Goal: Information Seeking & Learning: Learn about a topic

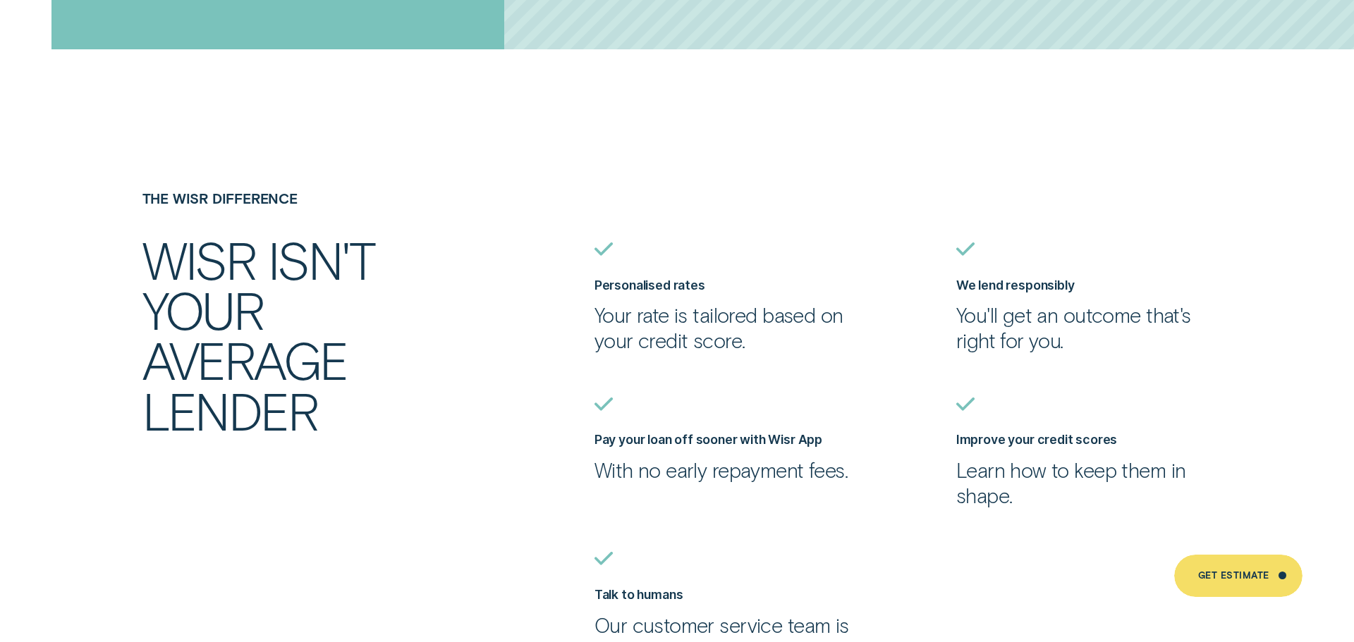
scroll to position [3211, 0]
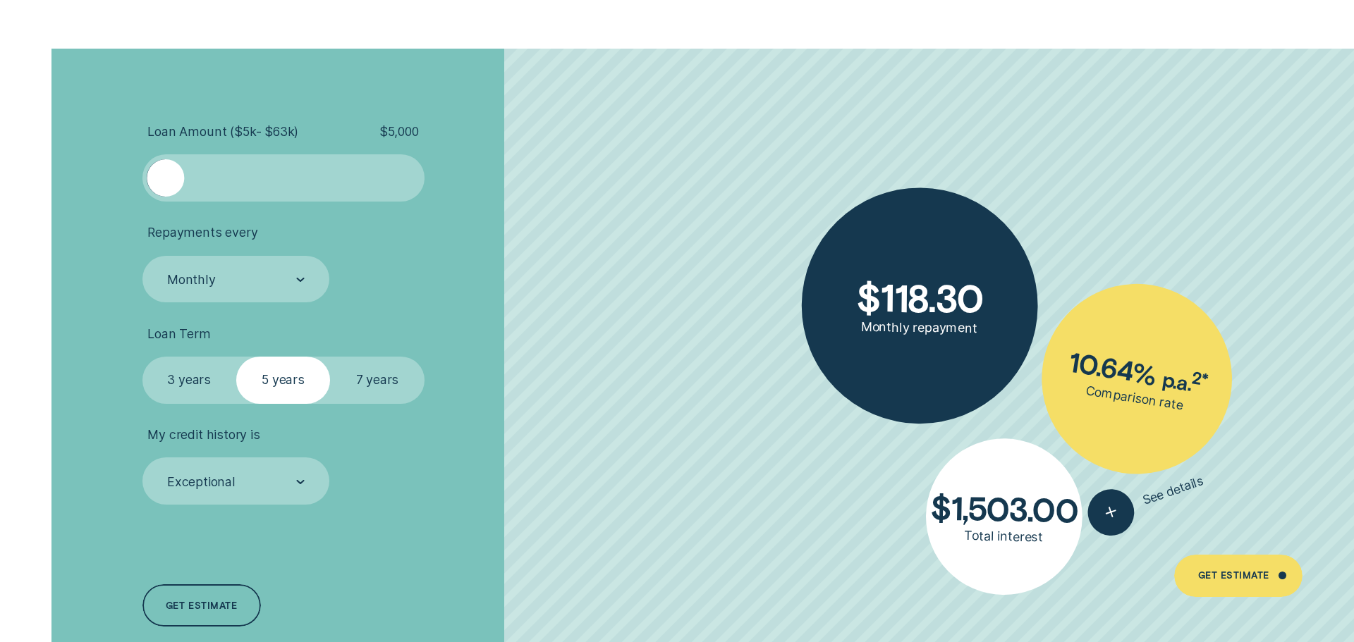
click at [362, 169] on div at bounding box center [283, 177] width 235 height 37
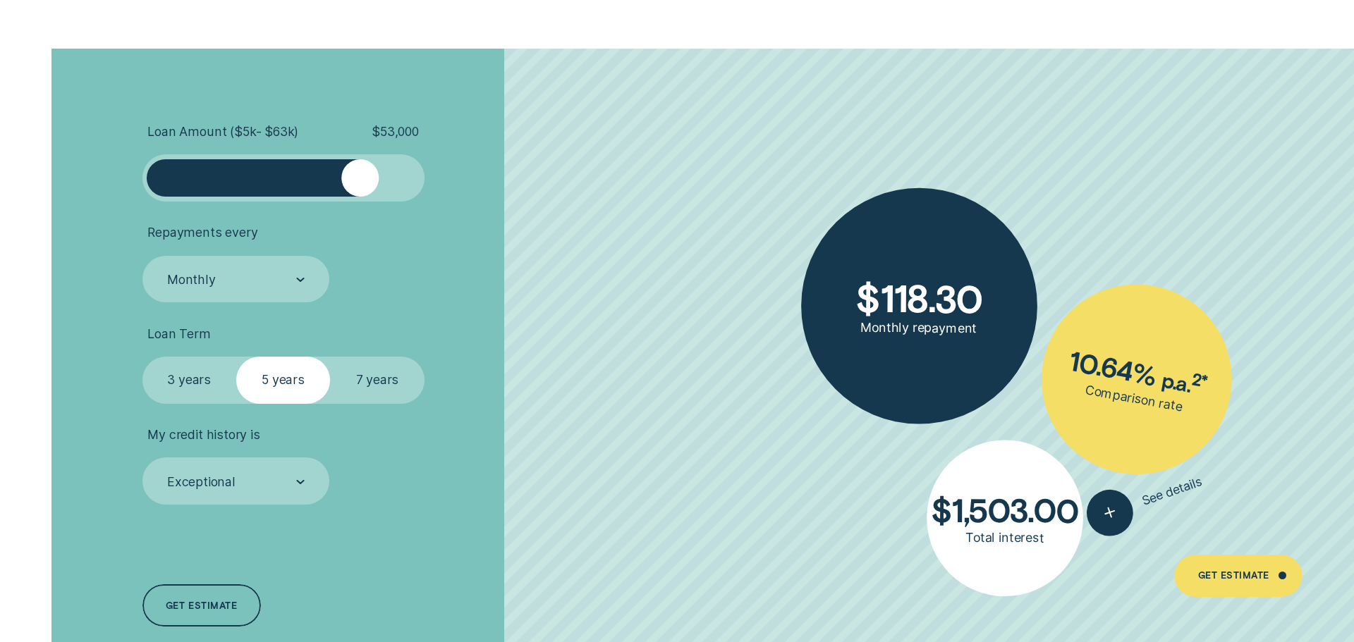
click at [401, 178] on div at bounding box center [283, 177] width 235 height 37
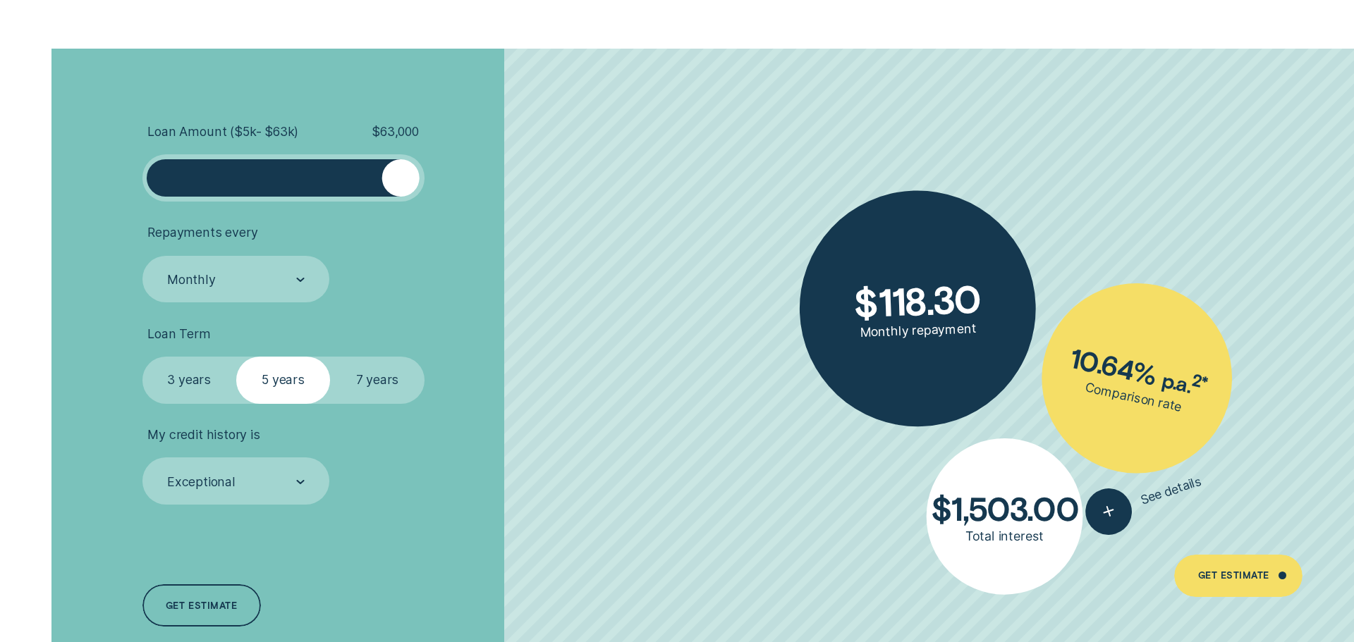
drag, startPoint x: 410, startPoint y: 178, endPoint x: 426, endPoint y: 178, distance: 15.5
click at [426, 178] on li "Loan Amount ( $5k - $63k ) $ 63,000" at bounding box center [360, 163] width 436 height 78
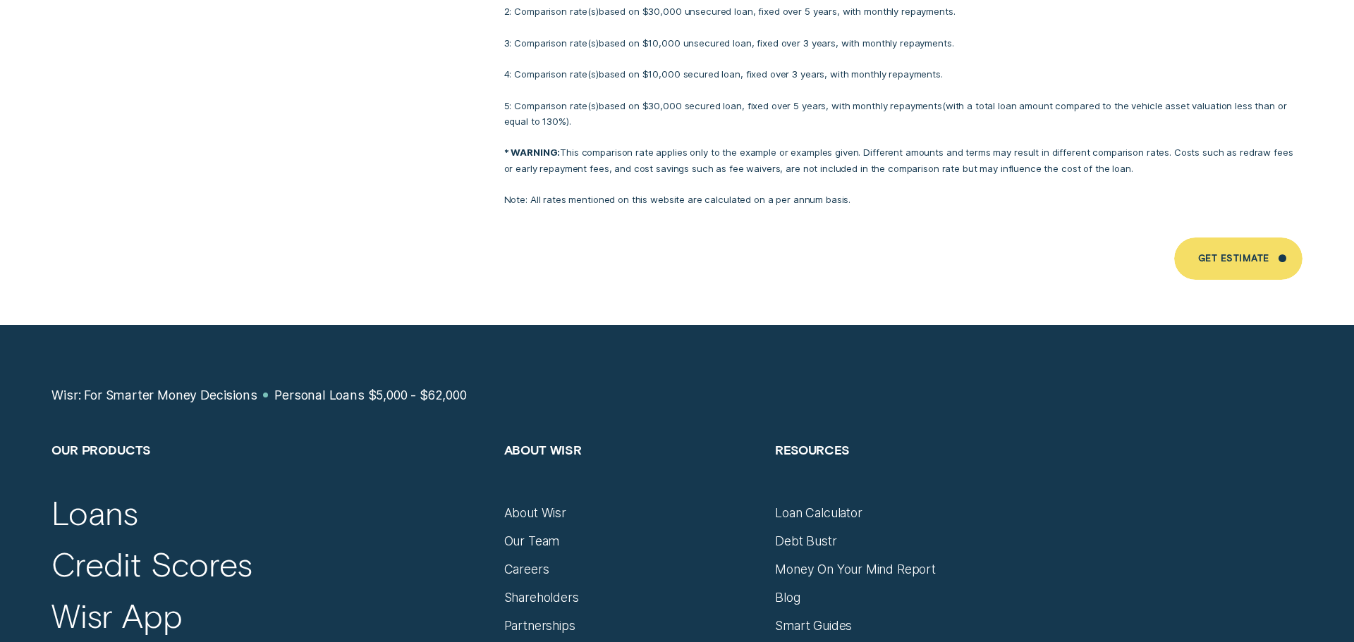
scroll to position [9692, 0]
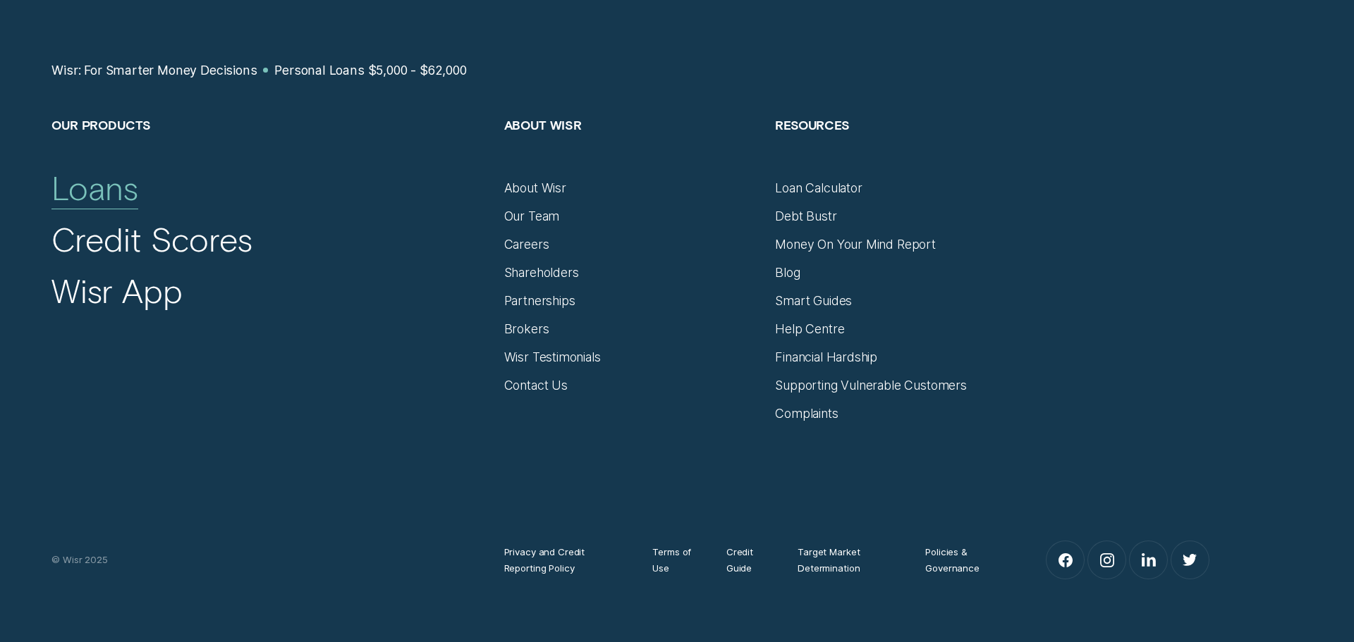
click at [99, 178] on div "Loans" at bounding box center [94, 188] width 86 height 41
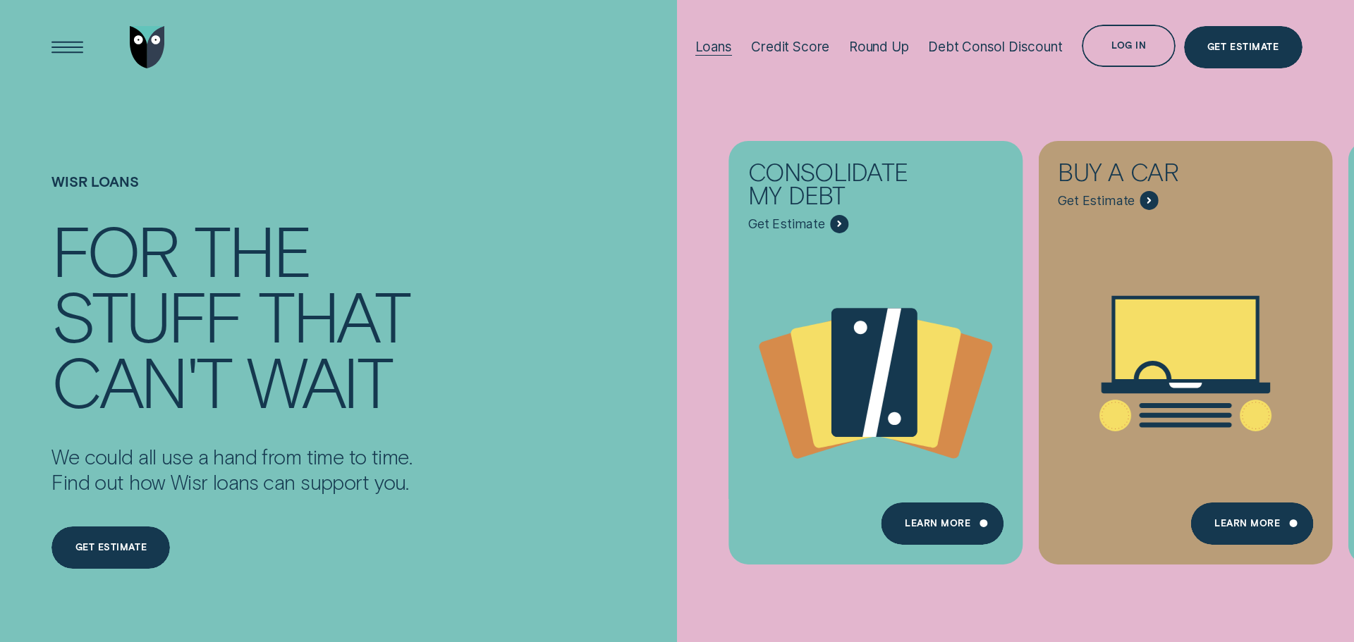
click at [709, 47] on div "Loans" at bounding box center [713, 47] width 37 height 16
click at [1136, 53] on div "Log in" at bounding box center [1129, 46] width 94 height 42
